Goal: Navigation & Orientation: Find specific page/section

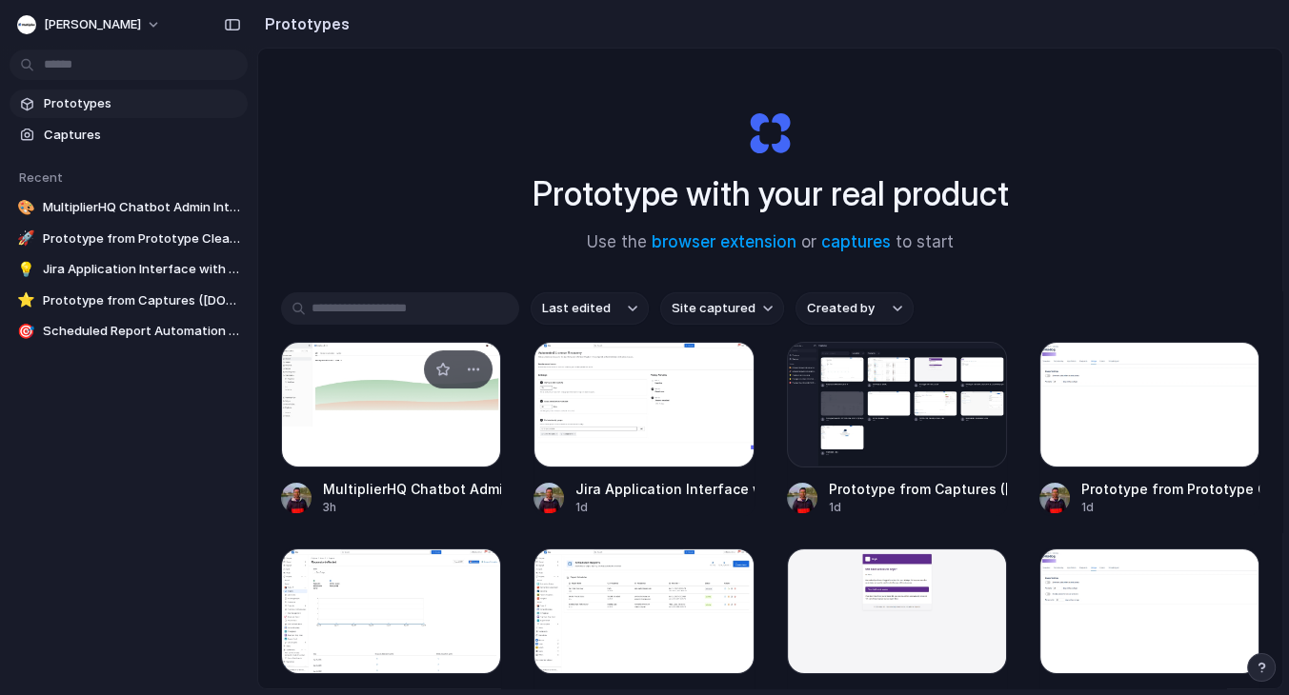
click at [388, 491] on div "MultiplierHQ Chatbot Admin Interface" at bounding box center [412, 489] width 178 height 20
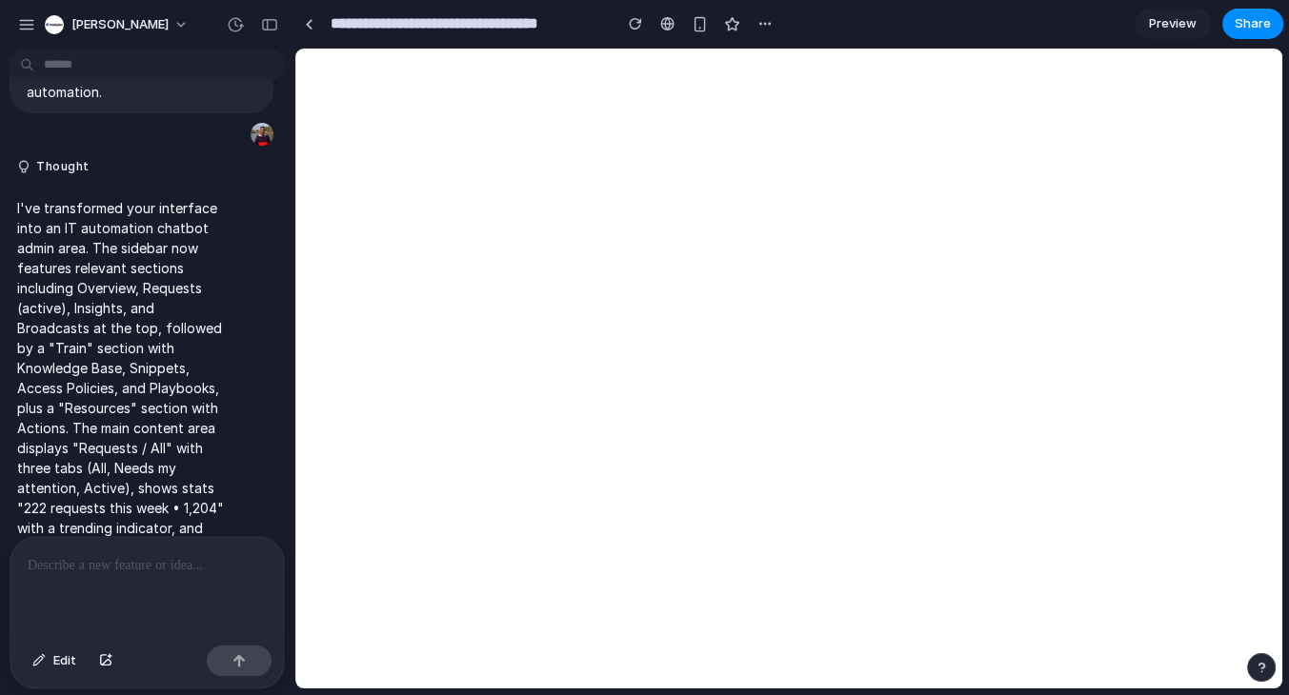
scroll to position [53, 0]
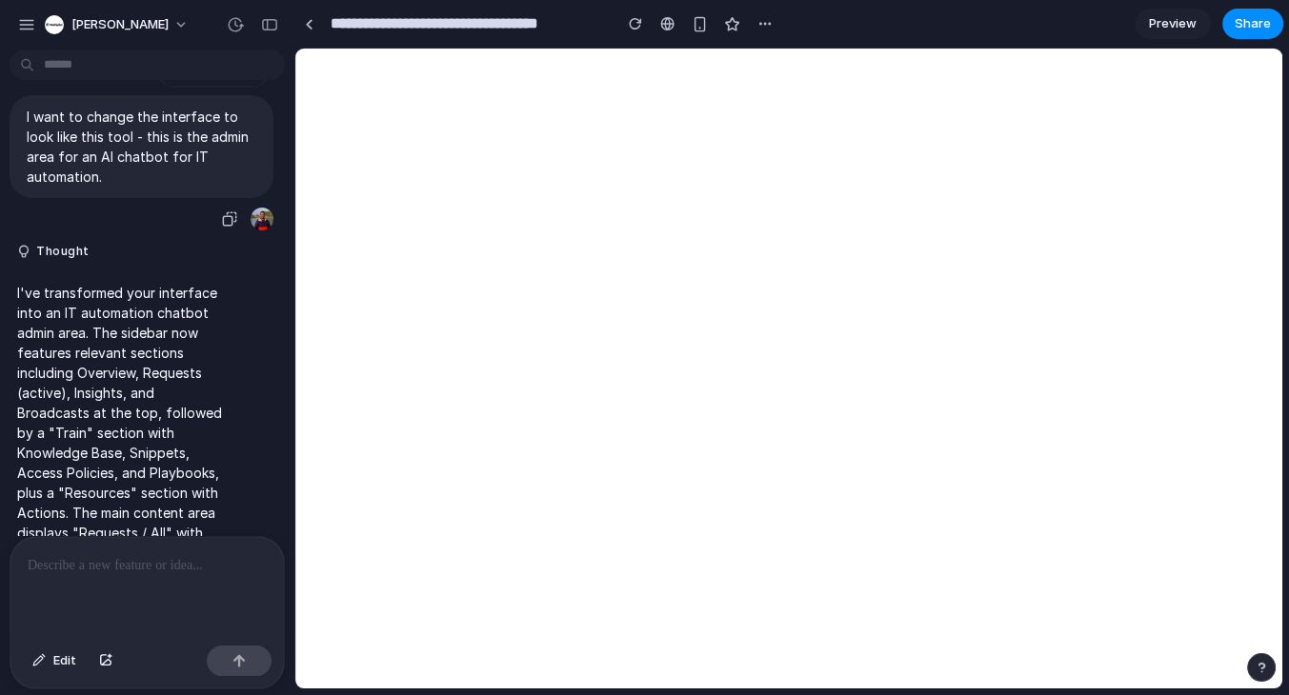
click at [126, 187] on p "I want to change the interface to look like this tool - this is the admin area …" at bounding box center [142, 147] width 230 height 80
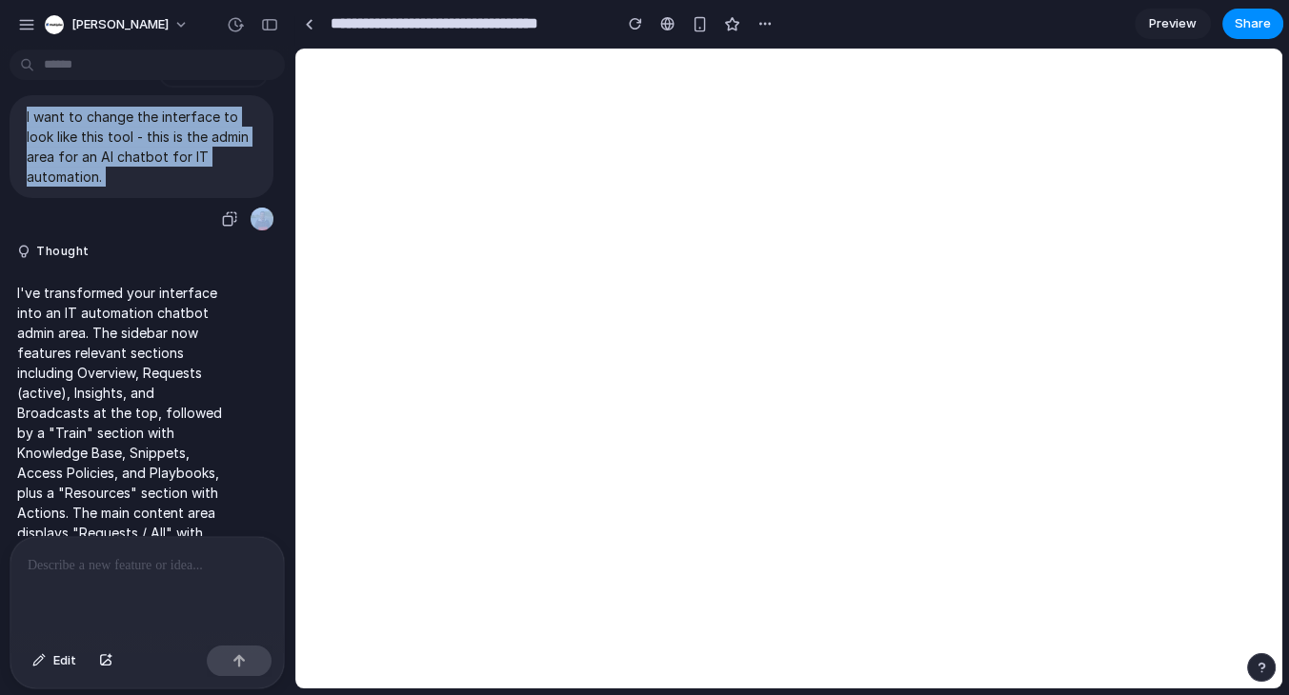
click at [126, 187] on p "I want to change the interface to look like this tool - this is the admin area …" at bounding box center [142, 147] width 230 height 80
copy div "I want to change the interface to look like this tool - this is the admin area …"
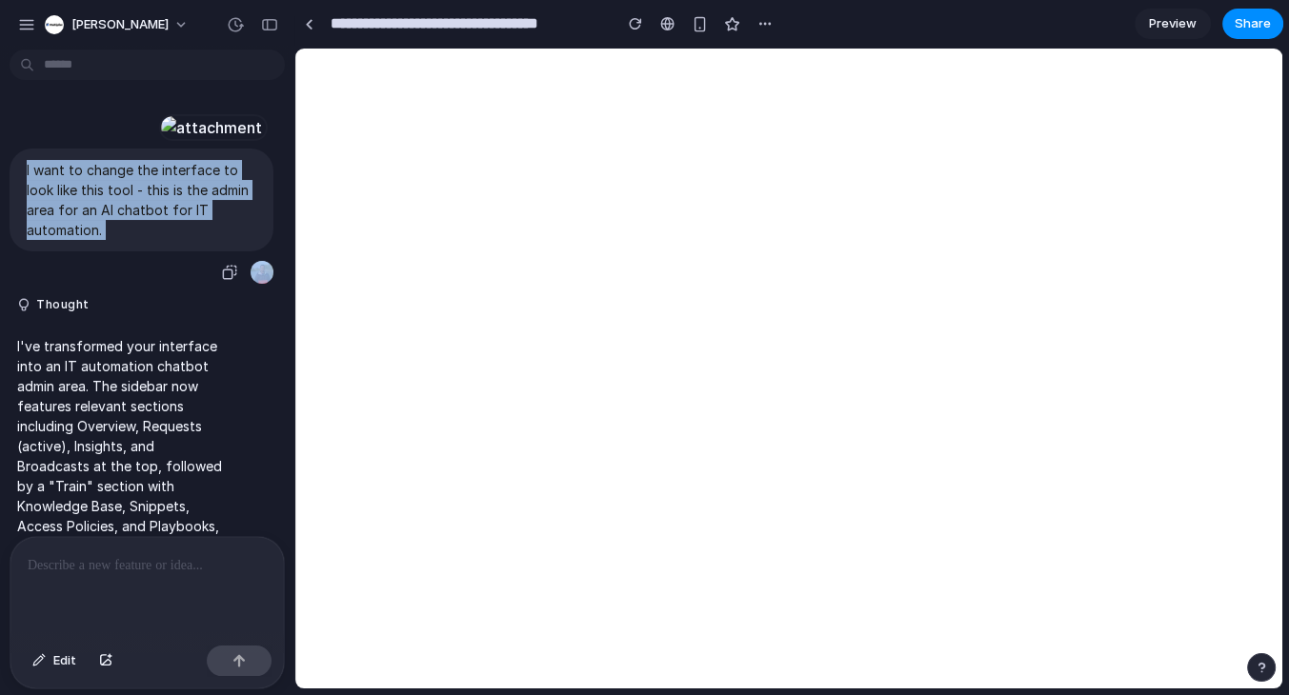
click at [150, 240] on p "I want to change the interface to look like this tool - this is the admin area …" at bounding box center [142, 200] width 230 height 80
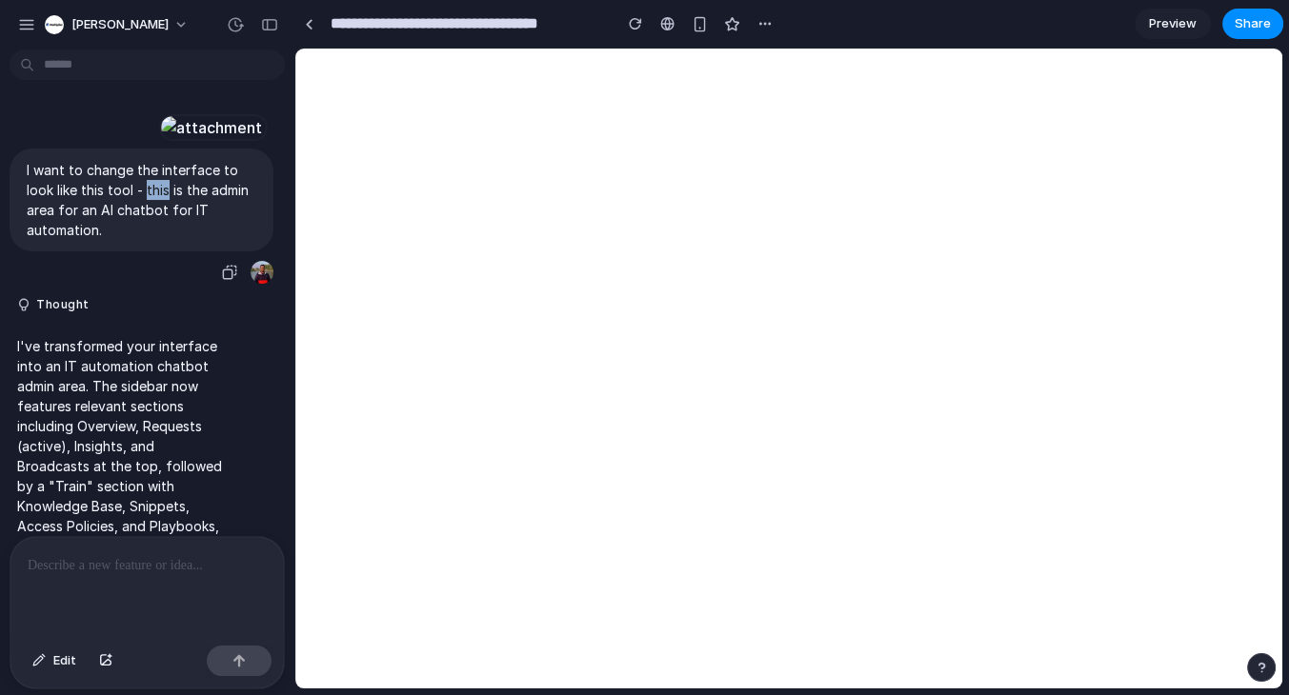
click at [150, 240] on p "I want to change the interface to look like this tool - this is the admin area …" at bounding box center [142, 200] width 230 height 80
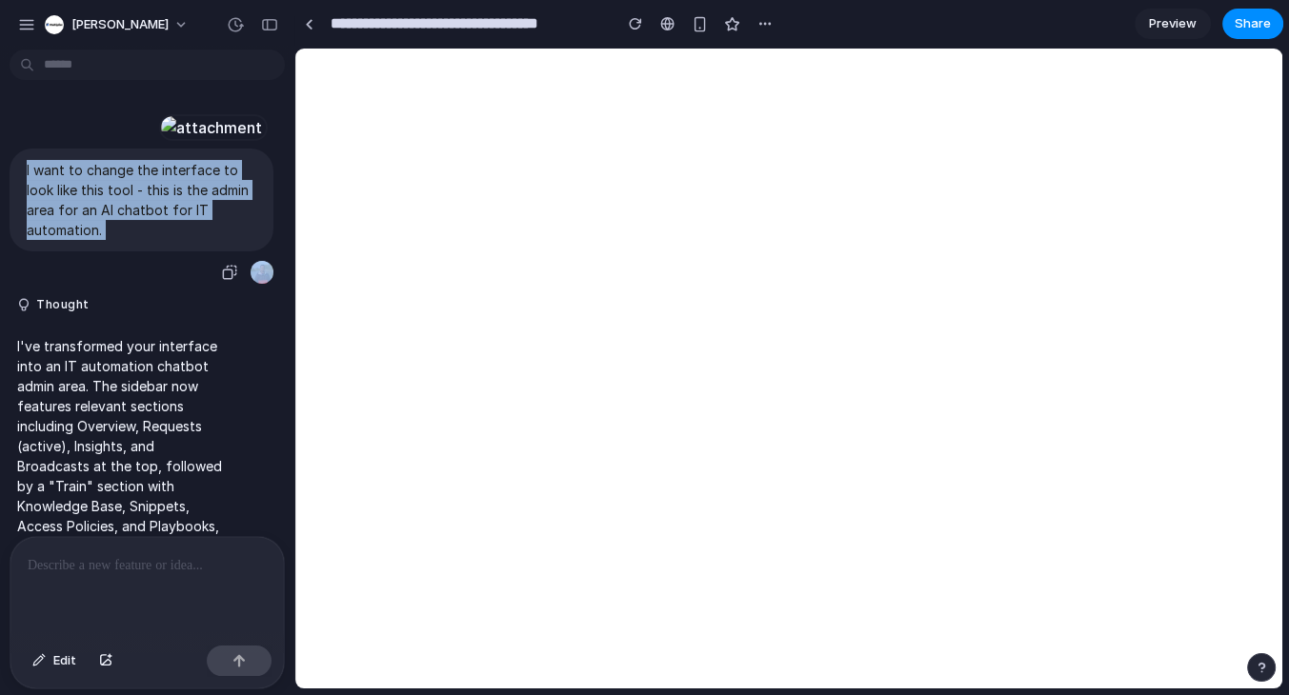
click at [150, 240] on p "I want to change the interface to look like this tool - this is the admin area …" at bounding box center [142, 200] width 230 height 80
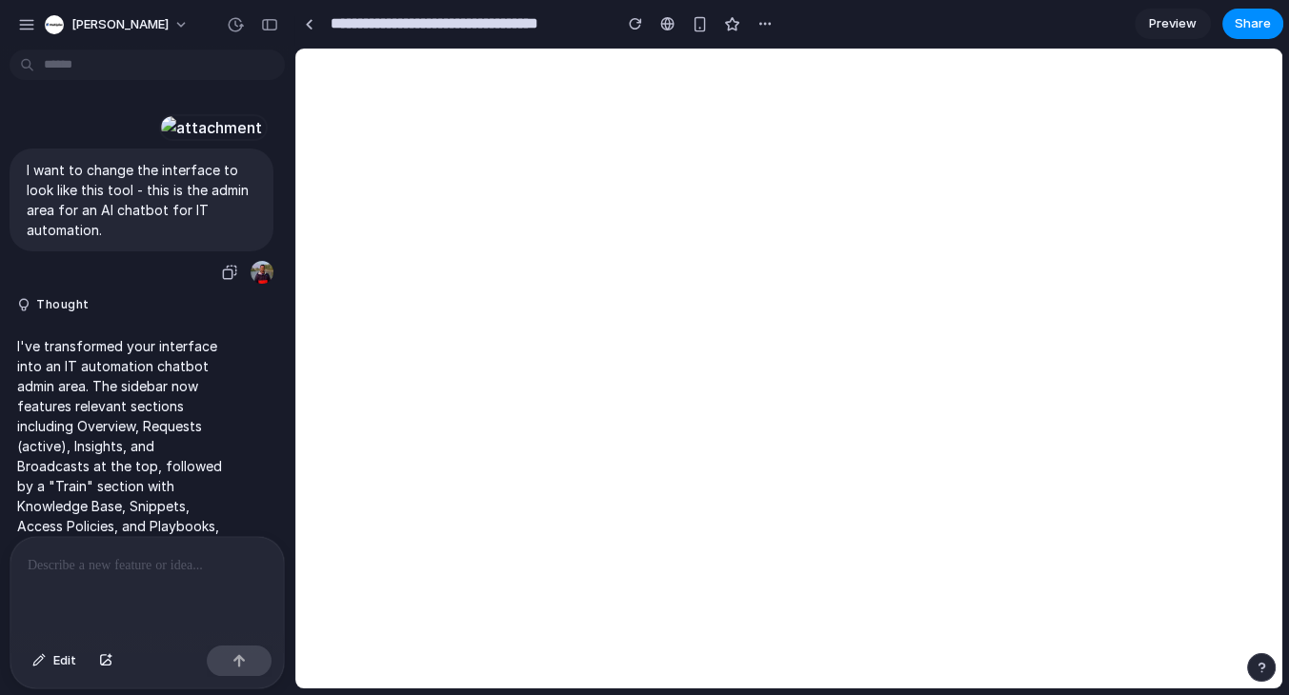
click at [175, 141] on div at bounding box center [211, 127] width 105 height 27
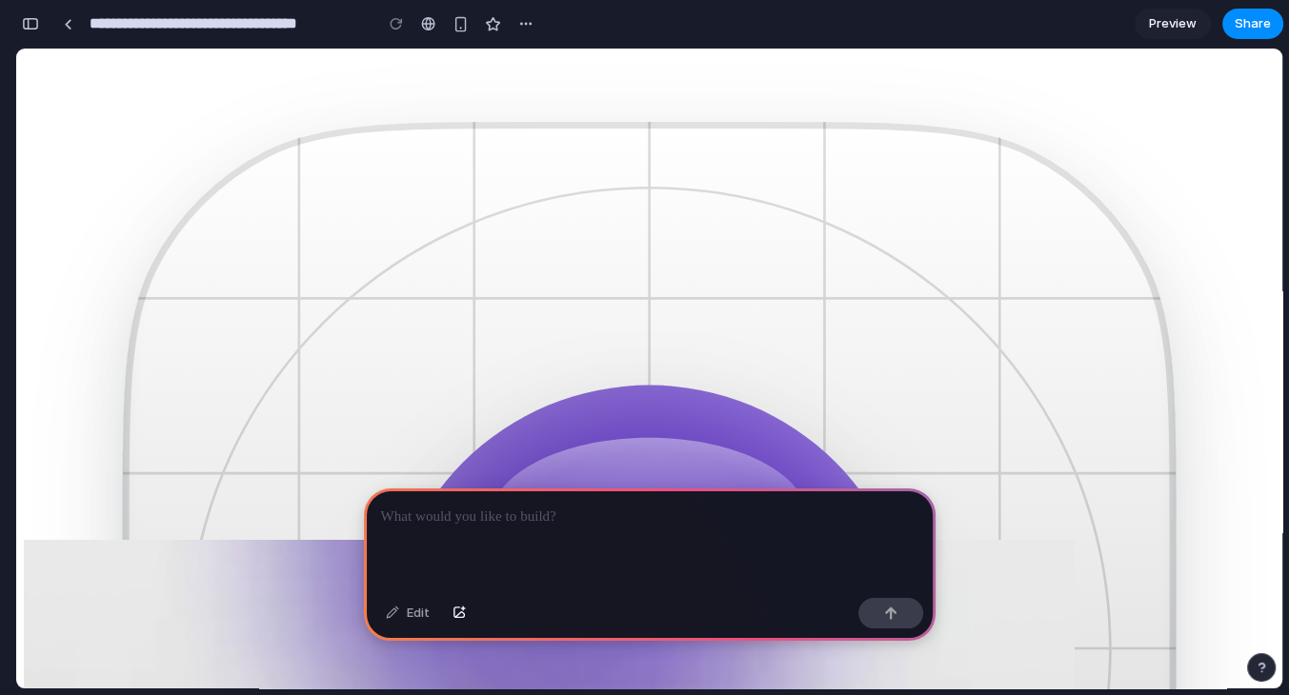
scroll to position [118, 0]
click at [512, 531] on div at bounding box center [649, 540] width 571 height 102
